Goal: Check status: Check status

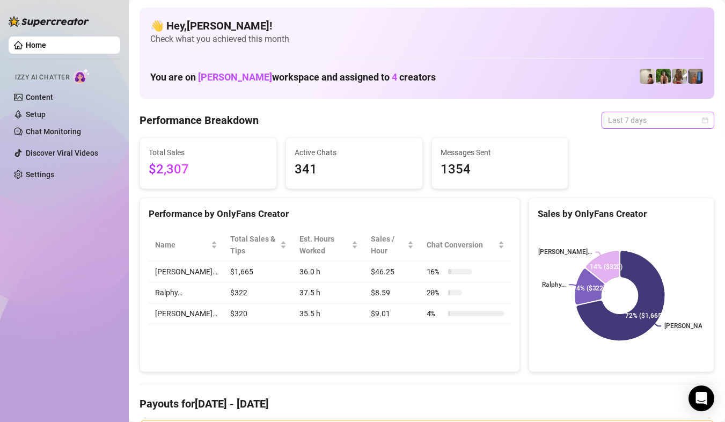
click at [689, 115] on span "Last 7 days" at bounding box center [658, 120] width 100 height 16
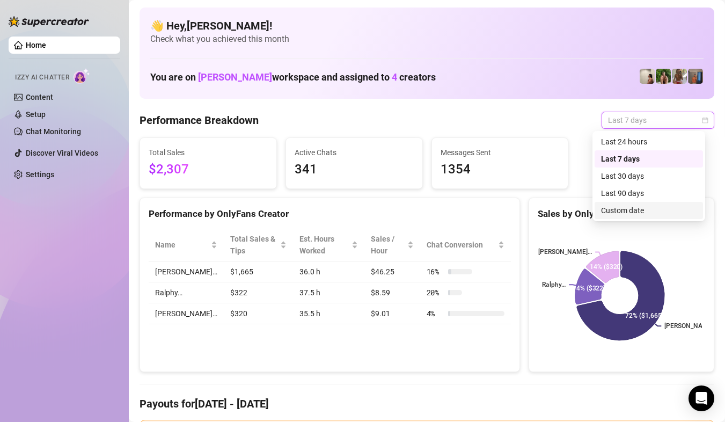
click at [619, 219] on div "Last 90 days Custom date Last 24 hours Last 7 days Last 30 days Last 90 days Cu…" at bounding box center [648, 176] width 113 height 90
click at [624, 209] on div "Custom date" at bounding box center [648, 210] width 95 height 12
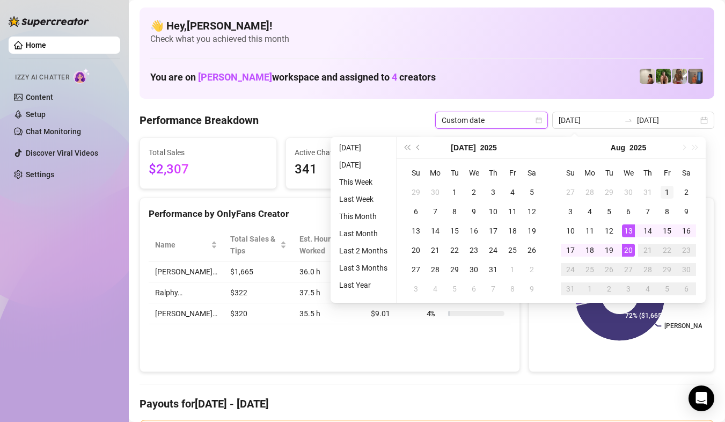
type input "2025-08-01"
click at [664, 186] on div "1" at bounding box center [666, 192] width 13 height 13
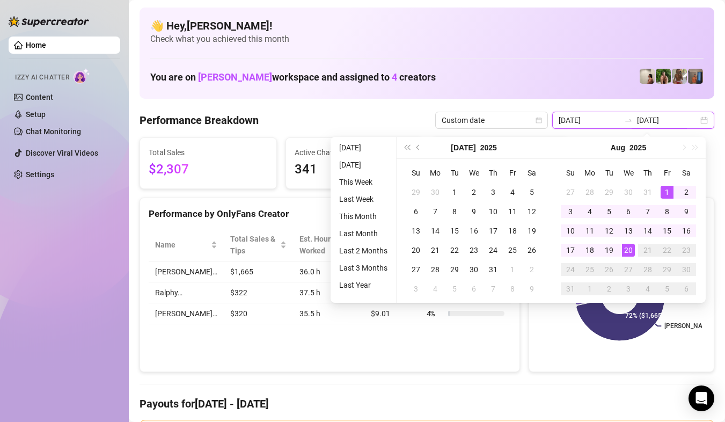
type input "2025-08-20"
click at [635, 252] on td "20" at bounding box center [627, 249] width 19 height 19
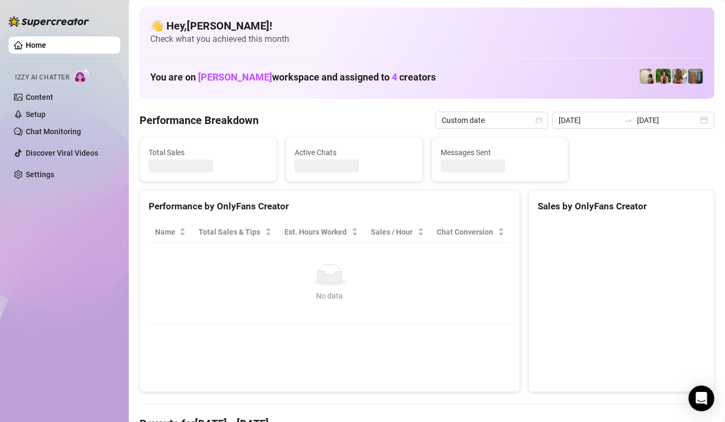
type input "2025-08-01"
click at [635, 252] on canvas at bounding box center [619, 302] width 164 height 161
